Goal: Information Seeking & Learning: Learn about a topic

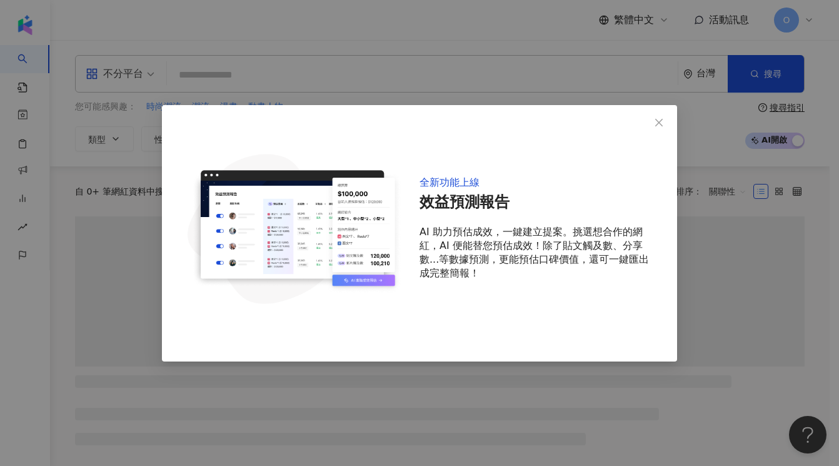
click at [655, 124] on icon "close" at bounding box center [659, 123] width 10 height 10
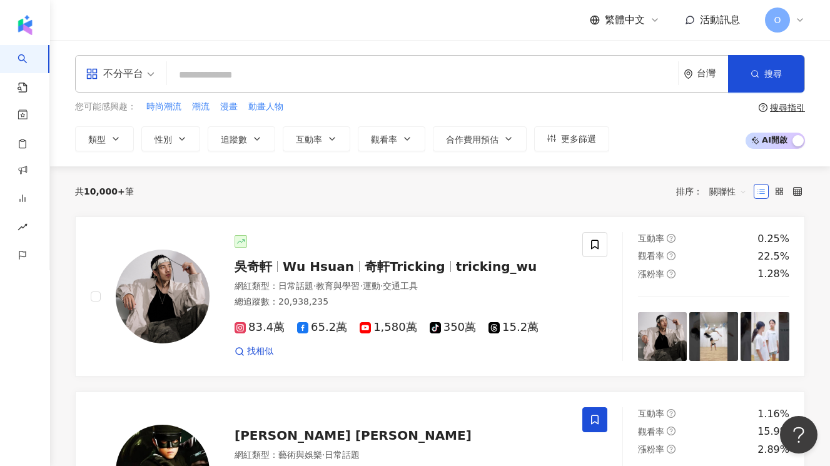
click at [224, 75] on input "search" at bounding box center [422, 75] width 501 height 24
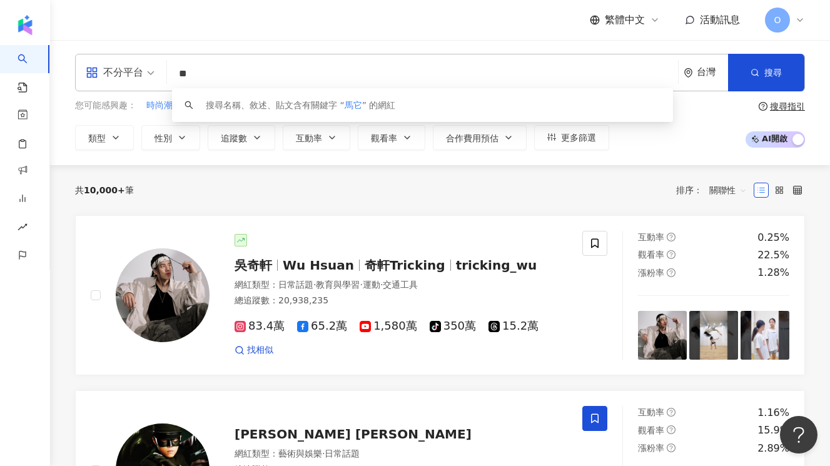
scroll to position [3, 0]
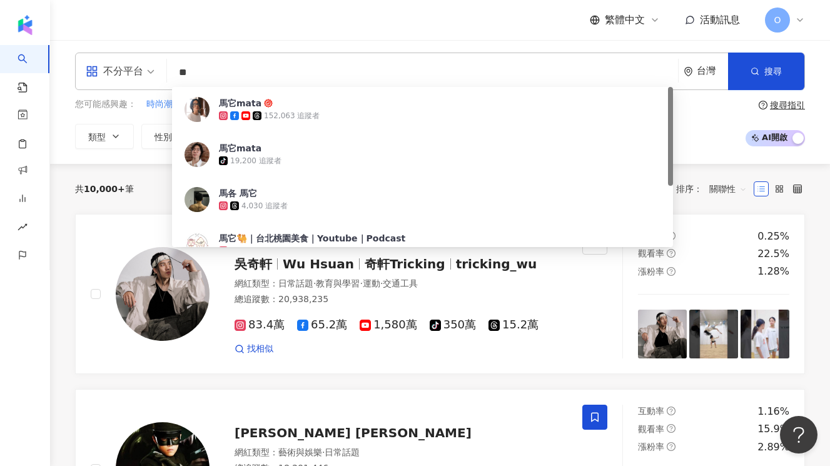
click at [139, 73] on div "不分平台" at bounding box center [115, 71] width 58 height 20
type input "**"
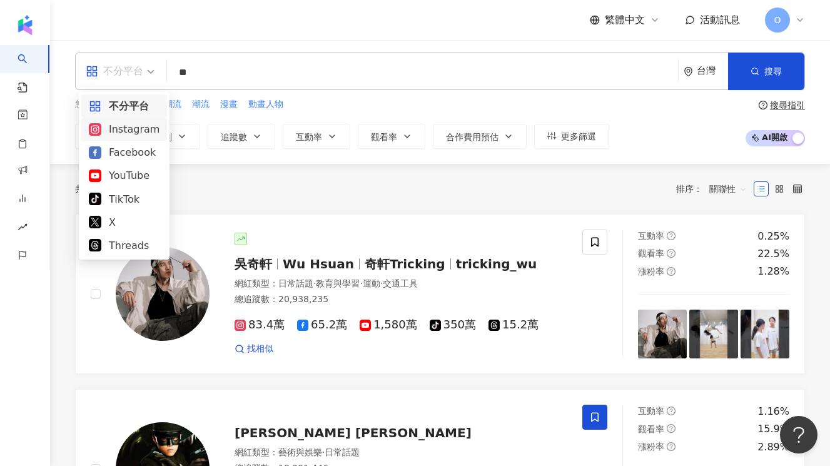
click at [133, 132] on div "Instagram" at bounding box center [124, 129] width 71 height 16
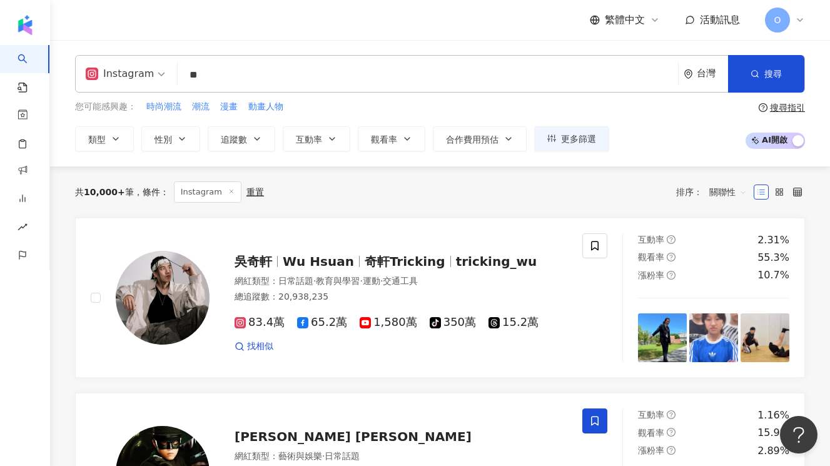
click at [527, 68] on input "**" at bounding box center [428, 75] width 490 height 24
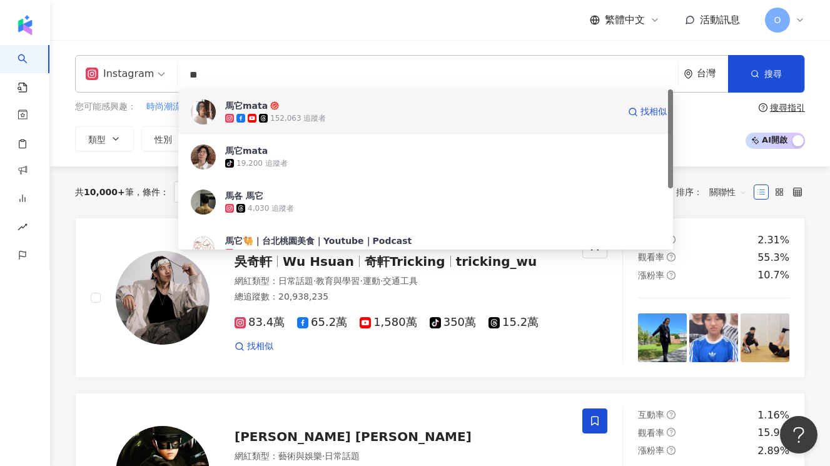
click at [486, 131] on div "馬它mata 152,063 追蹤者 找相似" at bounding box center [425, 111] width 495 height 45
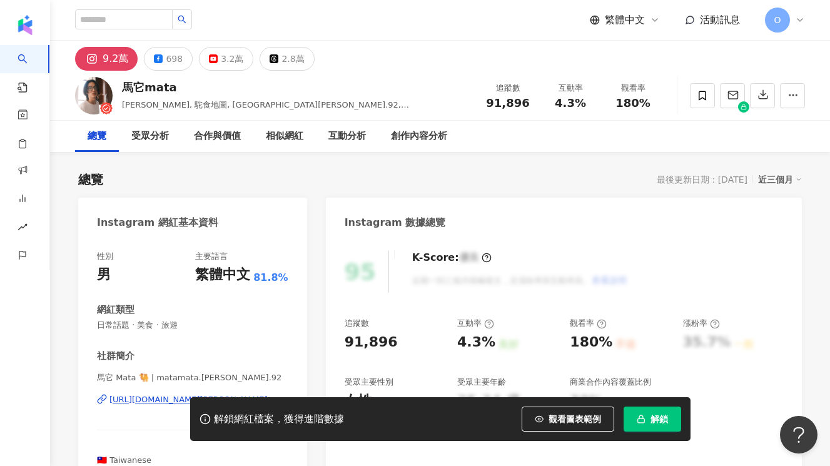
click at [655, 417] on span "解鎖" at bounding box center [659, 419] width 18 height 10
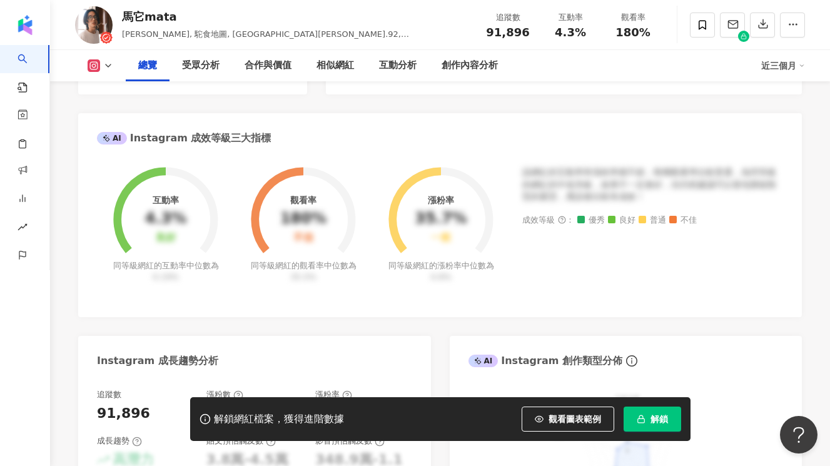
scroll to position [368, 0]
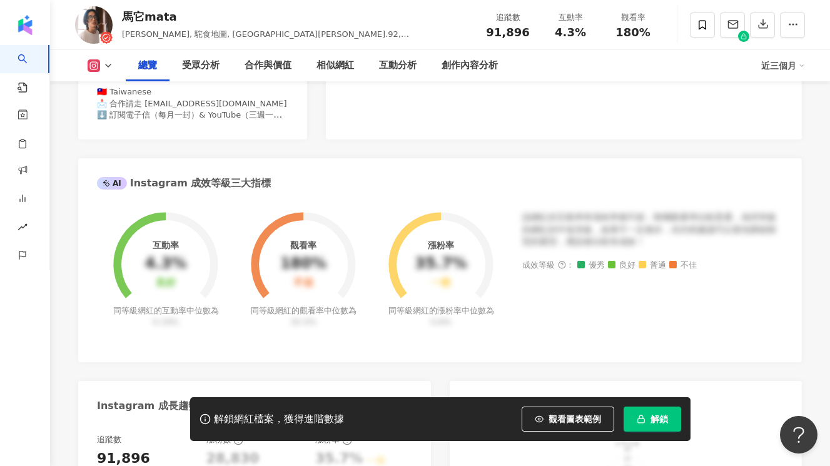
click at [652, 415] on span "解鎖" at bounding box center [659, 419] width 18 height 10
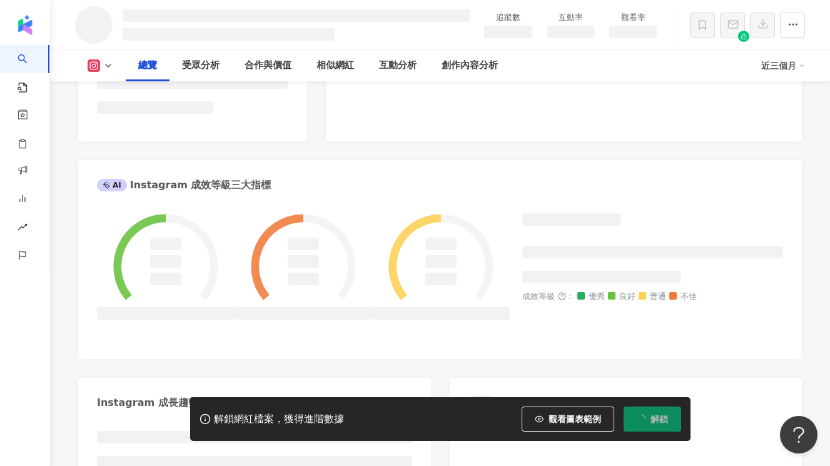
scroll to position [413, 0]
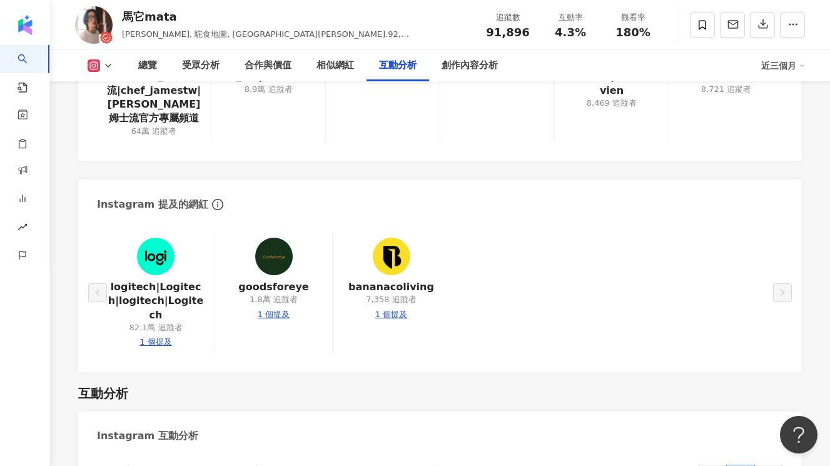
scroll to position [2469, 0]
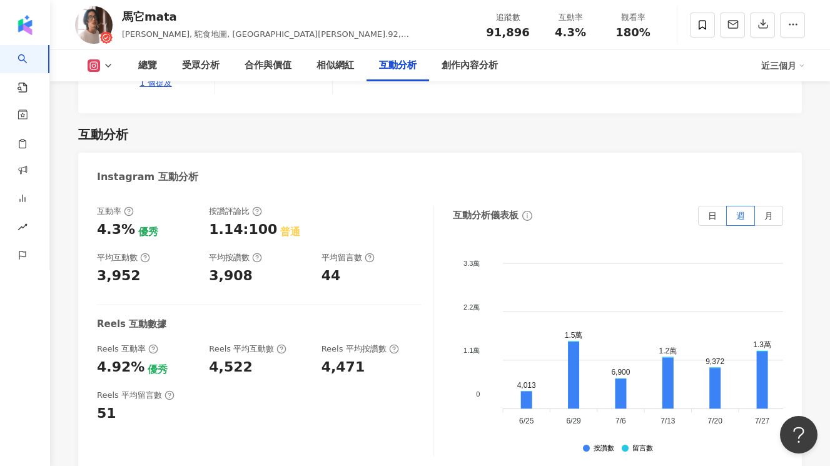
scroll to position [2469, 0]
